Goal: Task Accomplishment & Management: Use online tool/utility

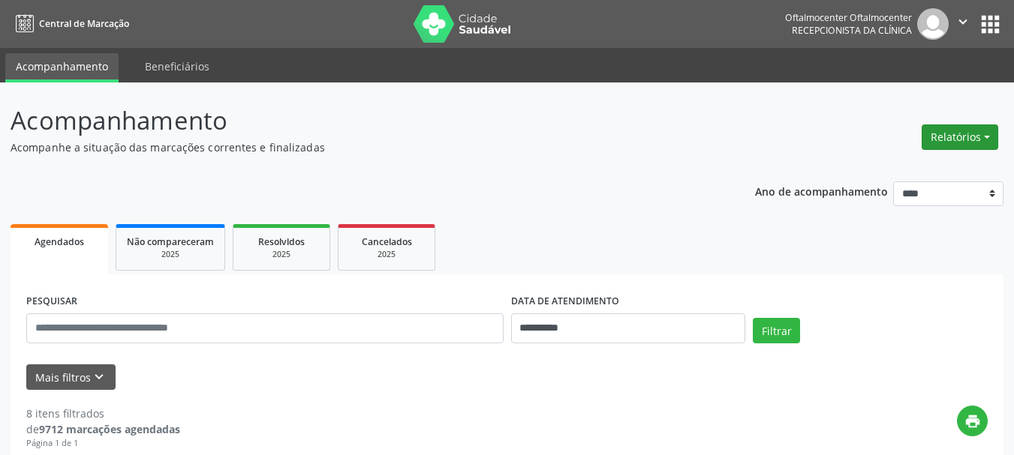
click at [957, 138] on button "Relatórios" at bounding box center [959, 138] width 77 height 26
click at [930, 167] on link "Agendamentos" at bounding box center [917, 169] width 161 height 21
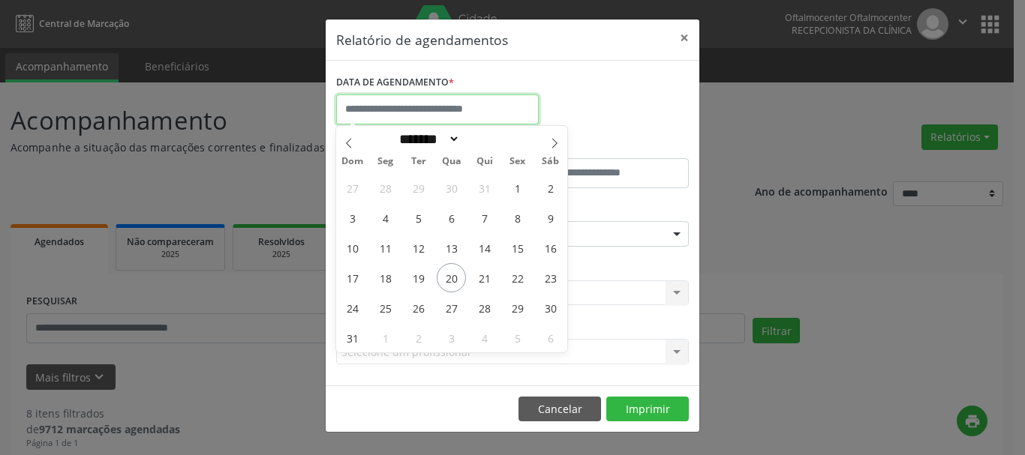
click at [506, 107] on input "text" at bounding box center [437, 110] width 203 height 30
click at [443, 275] on span "20" at bounding box center [451, 277] width 29 height 29
type input "**********"
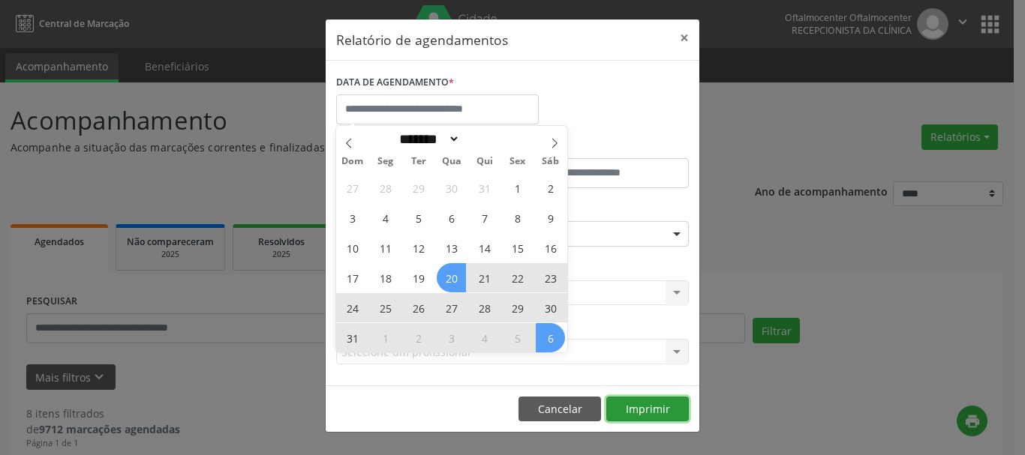
select select "*"
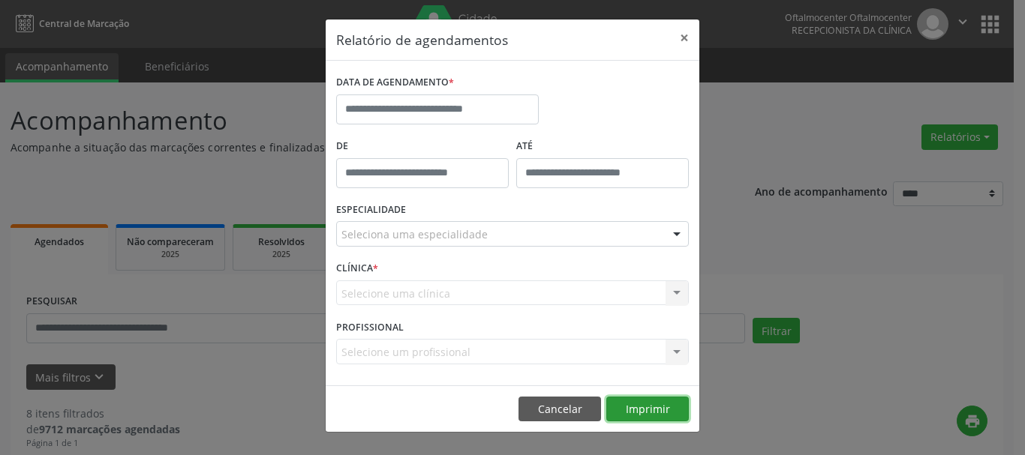
click at [658, 409] on button "Imprimir" at bounding box center [647, 410] width 83 height 26
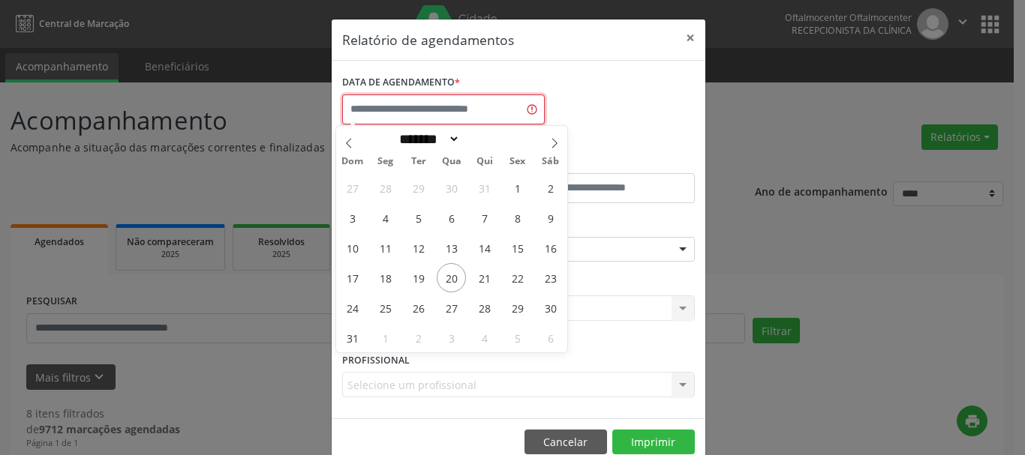
click at [452, 119] on input "text" at bounding box center [443, 110] width 203 height 30
click at [455, 293] on span "27" at bounding box center [451, 307] width 29 height 29
type input "**********"
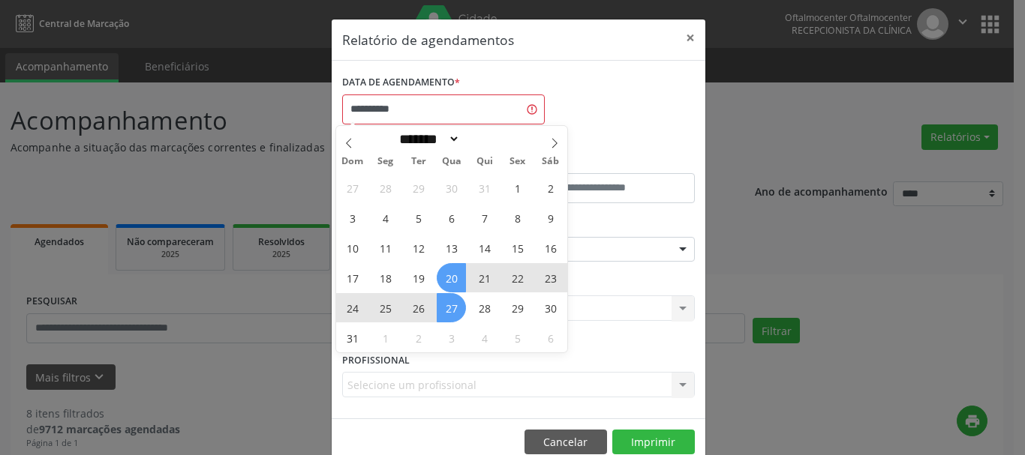
click at [454, 282] on span "20" at bounding box center [451, 277] width 29 height 29
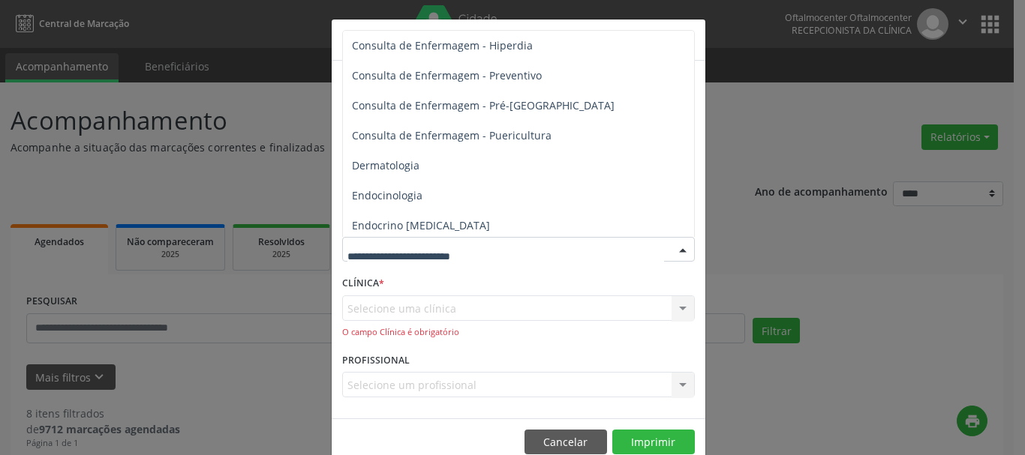
scroll to position [525, 0]
